Goal: Find specific page/section

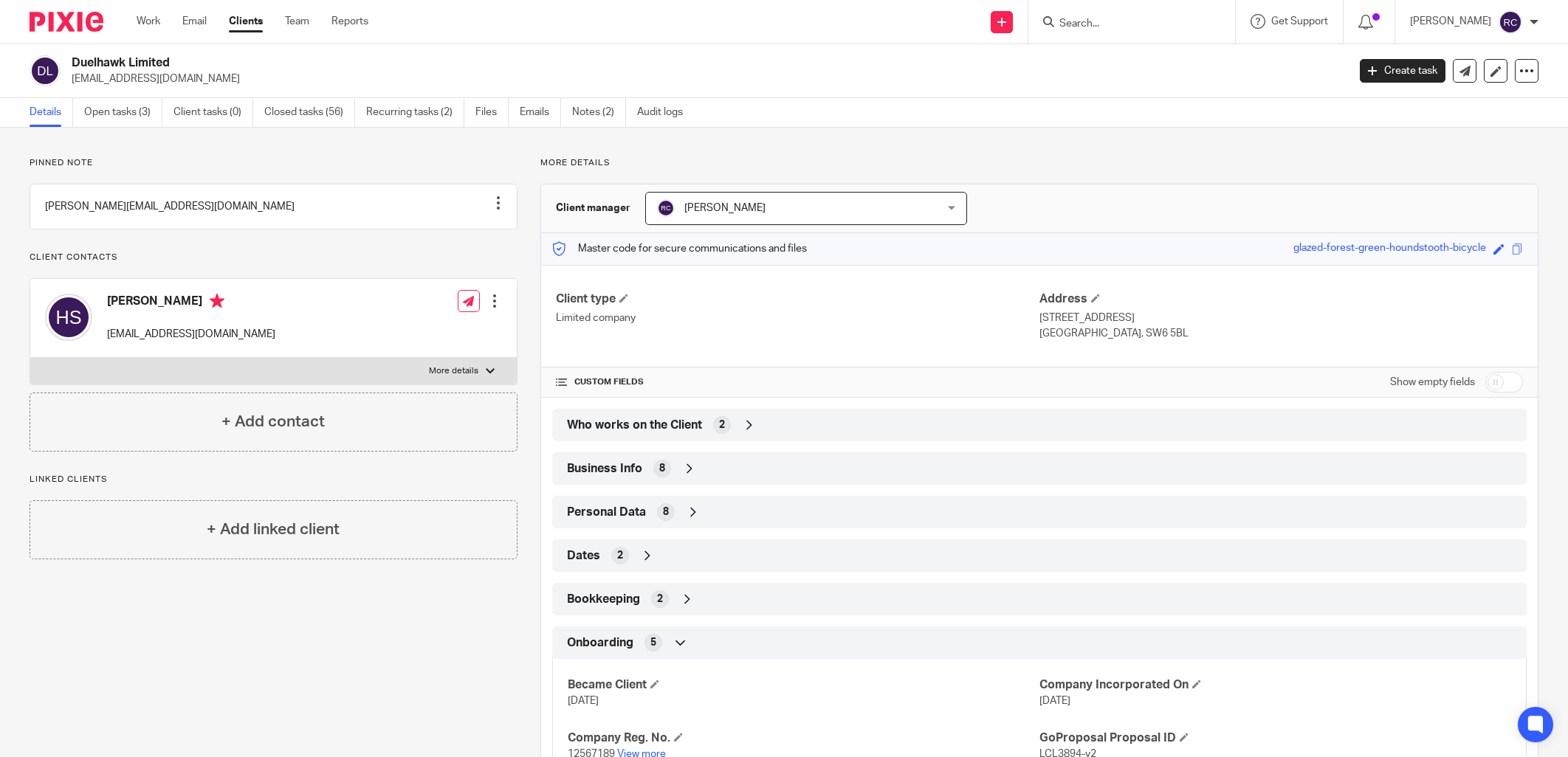
click at [1111, 24] on input "Search" at bounding box center [1124, 24] width 133 height 13
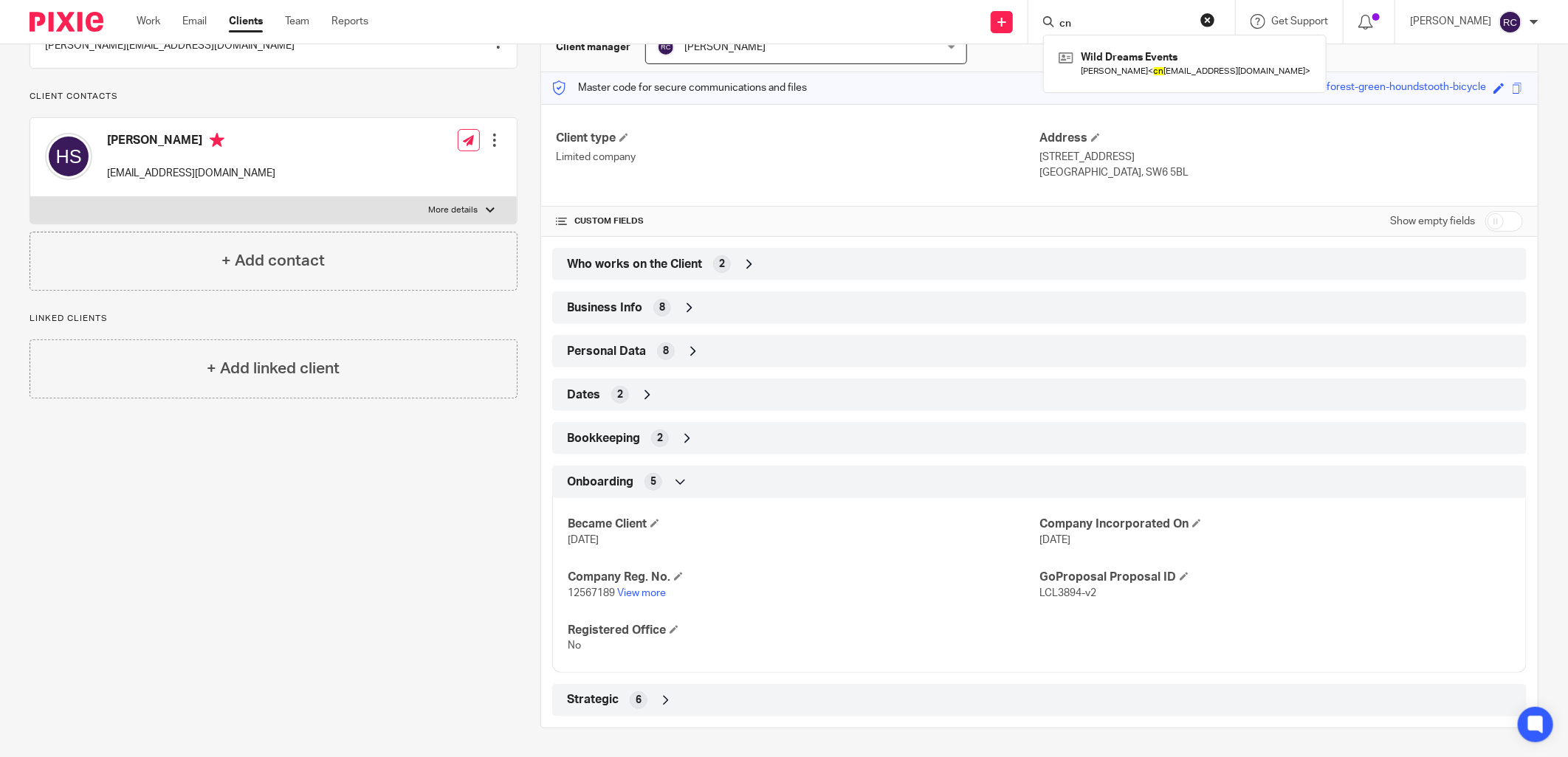
type input "c"
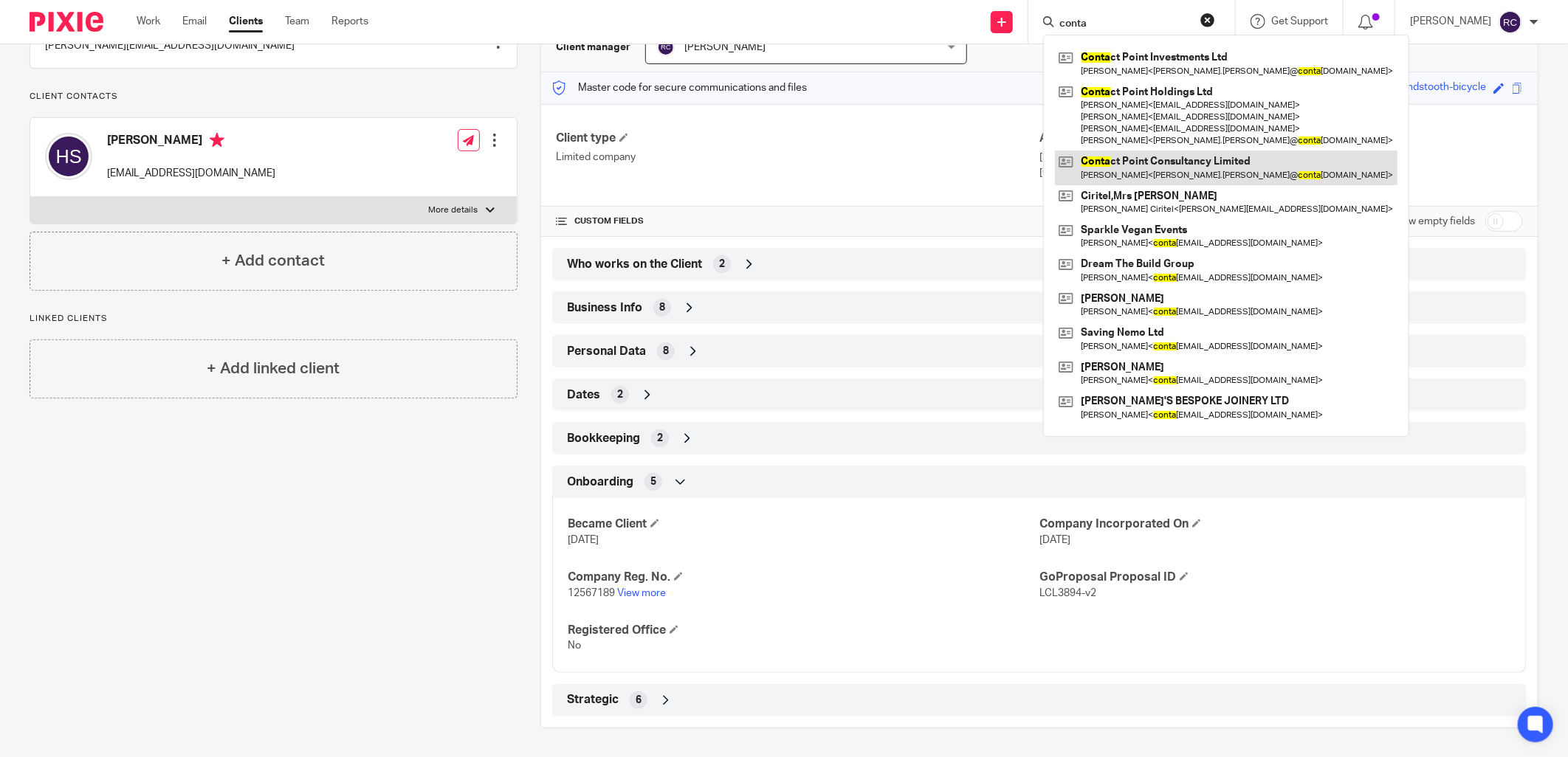
type input "conta"
click at [1148, 164] on link at bounding box center [1226, 167] width 343 height 34
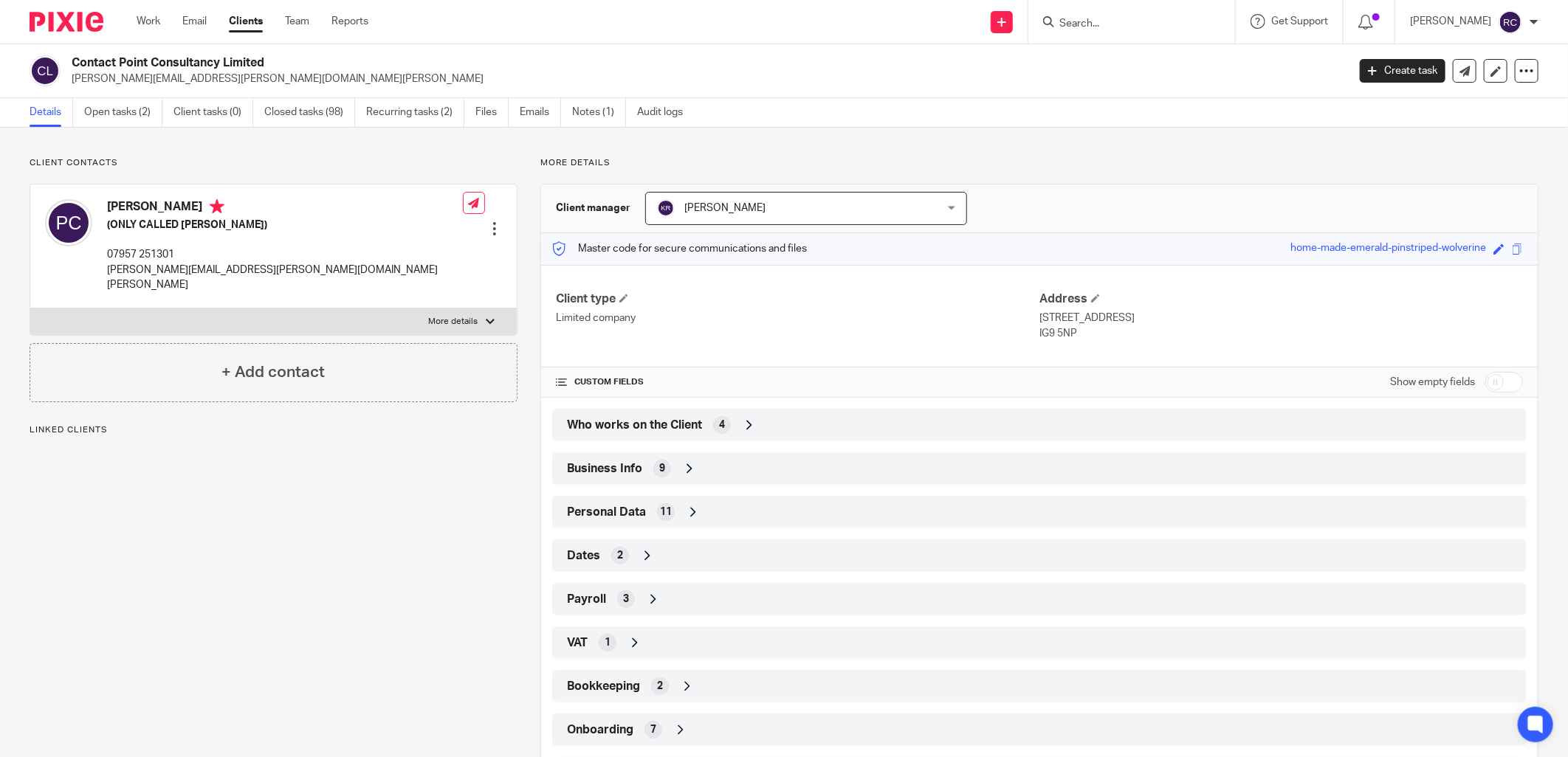
click at [1082, 85] on p "claudia.corlis@contactpointconsultancy.co.uk" at bounding box center [705, 78] width 1266 height 15
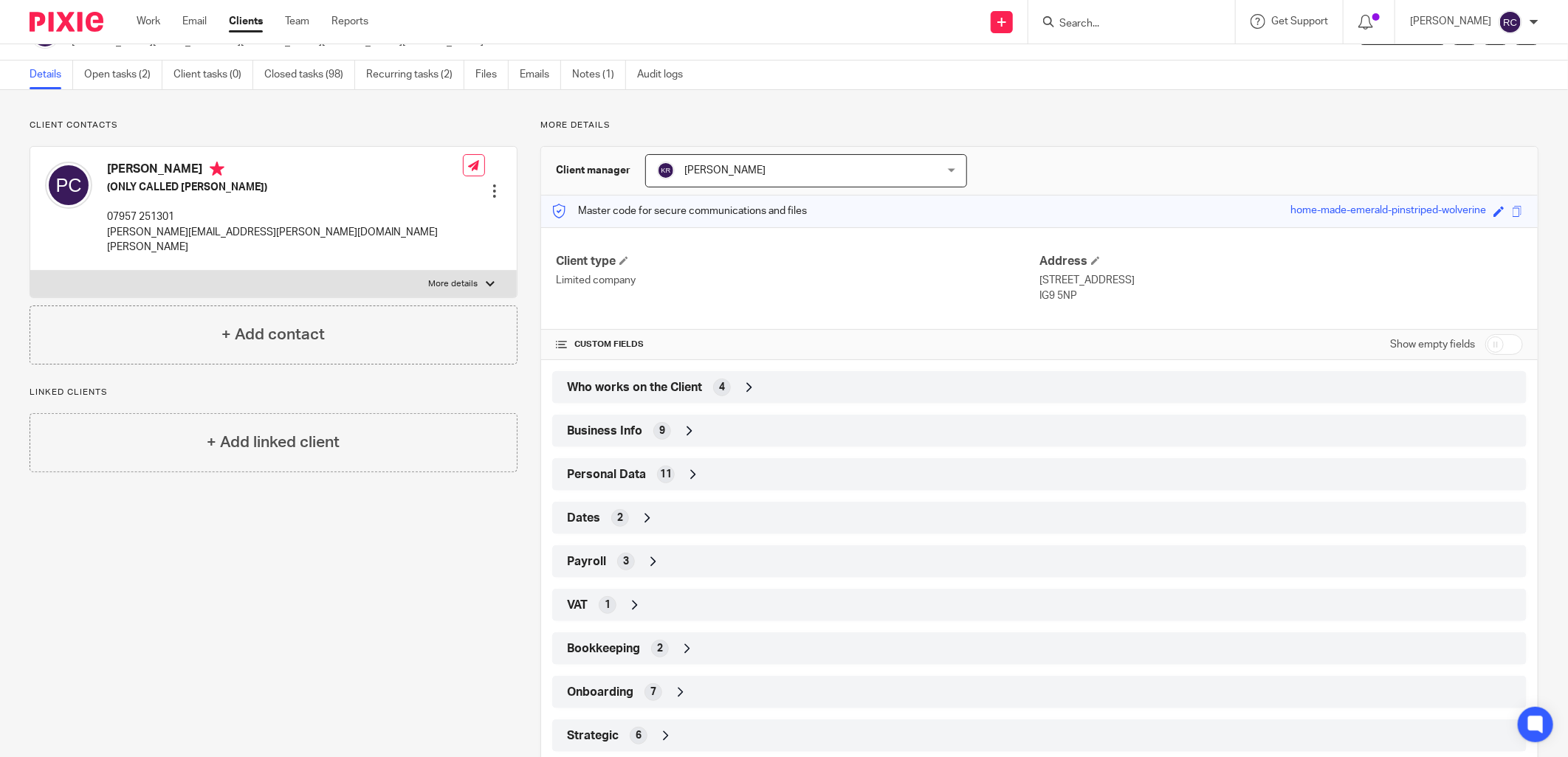
scroll to position [74, 0]
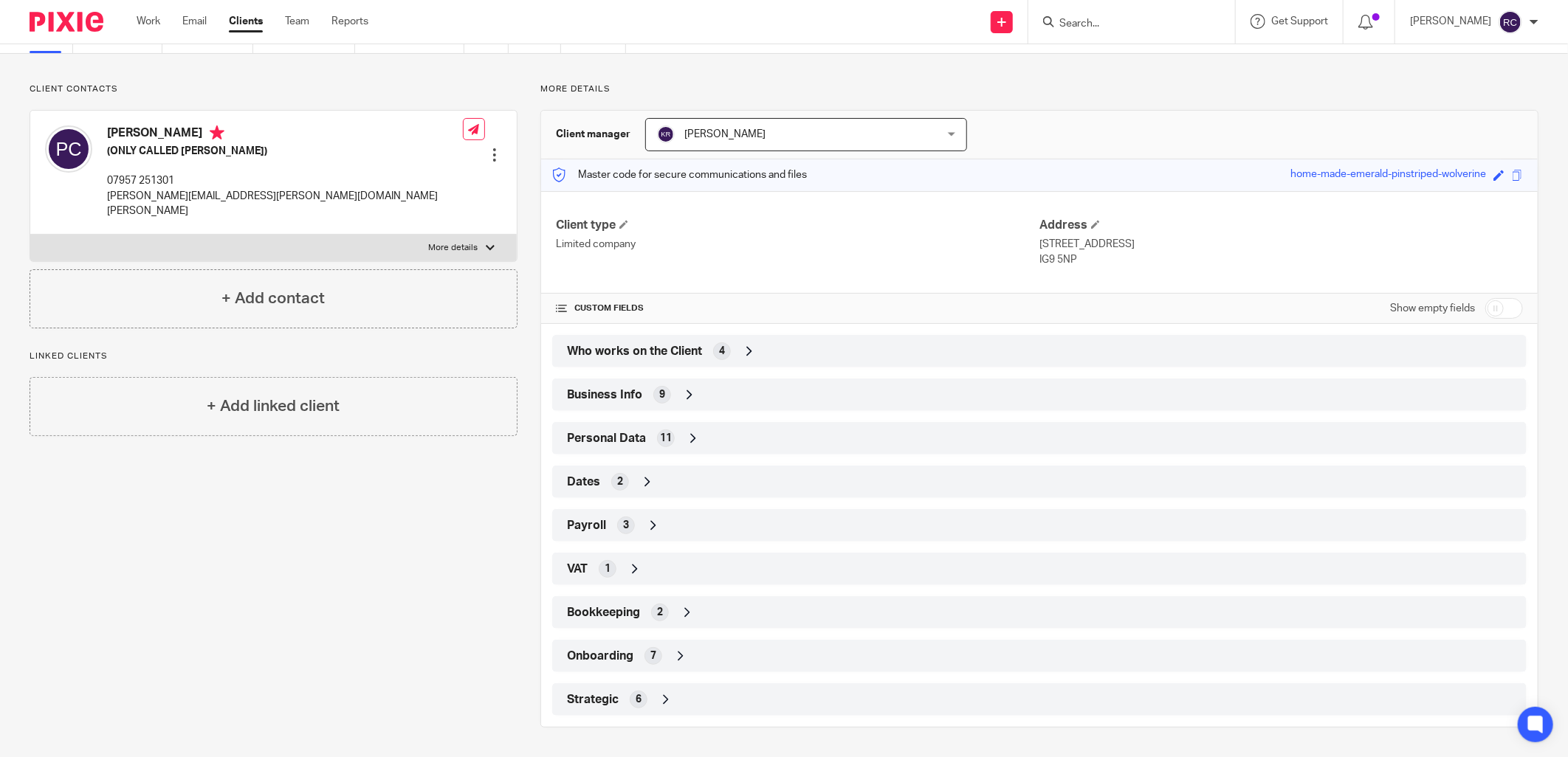
click at [626, 651] on span "Onboarding" at bounding box center [601, 656] width 67 height 15
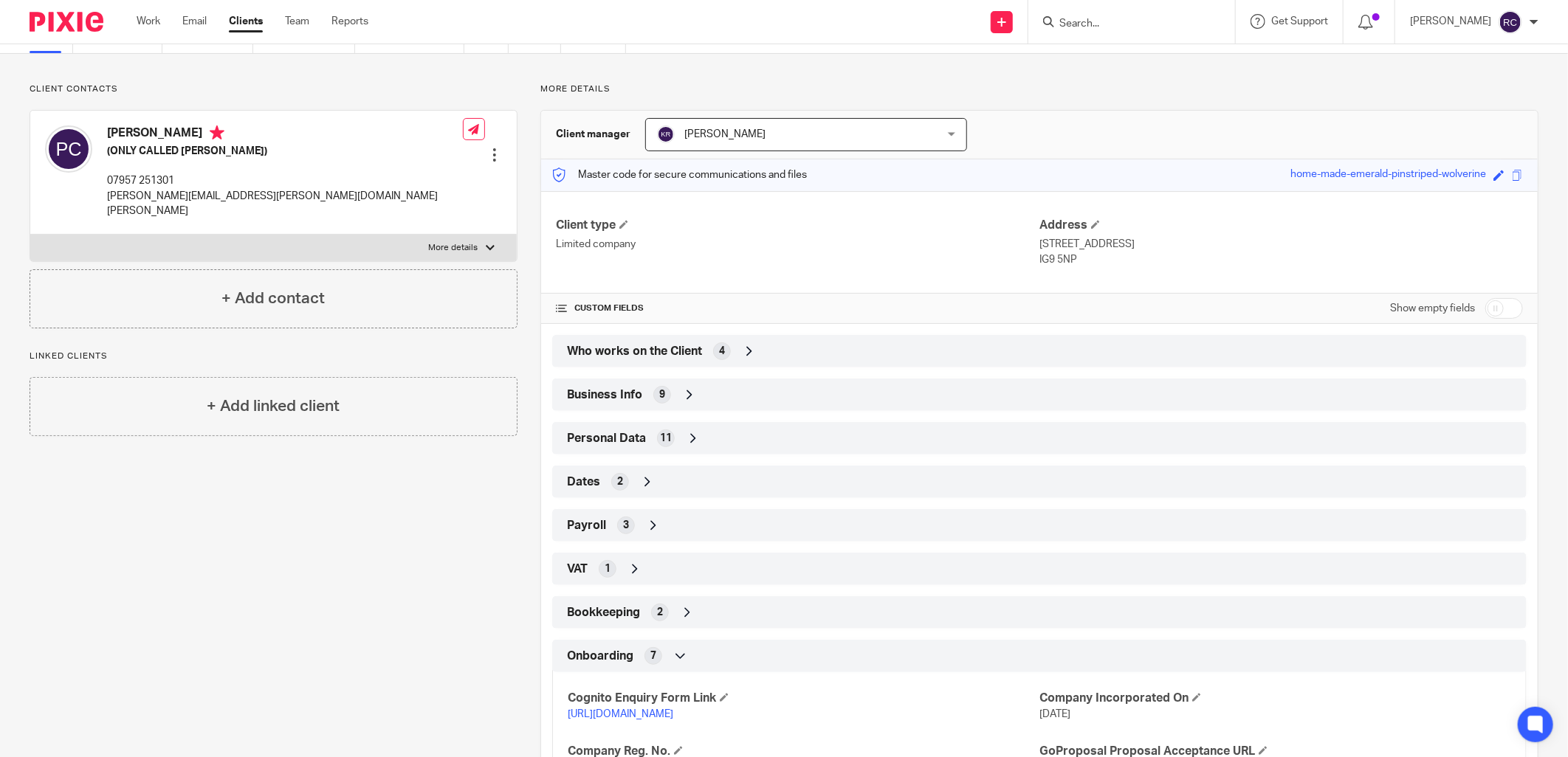
scroll to position [301, 0]
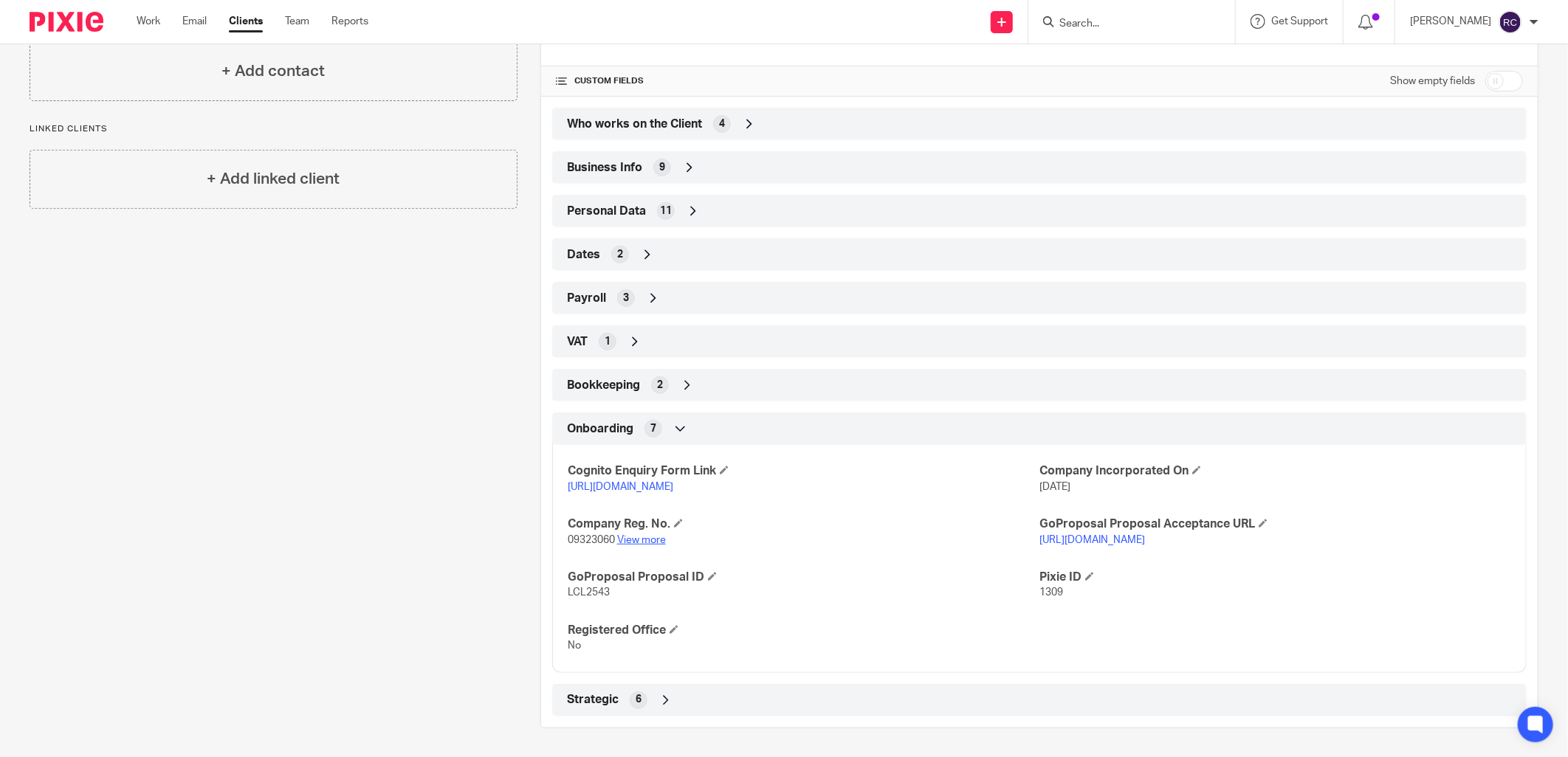
click at [631, 541] on link "View more" at bounding box center [641, 540] width 49 height 10
